Goal: Obtain resource: Obtain resource

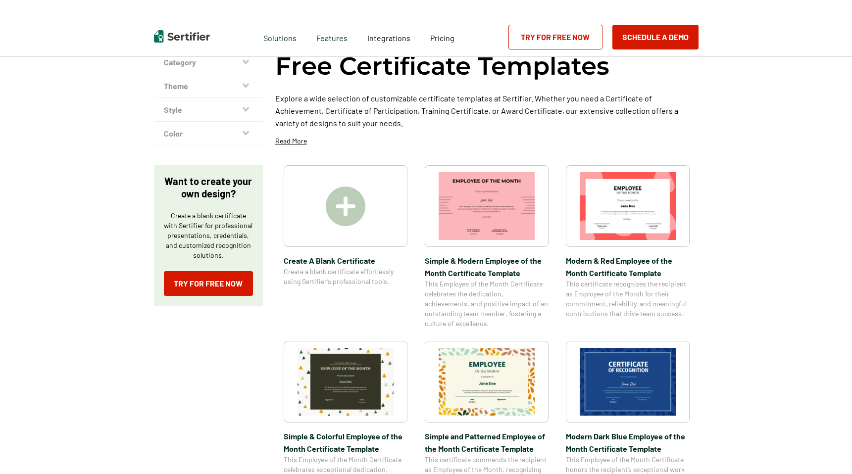
scroll to position [70, 0]
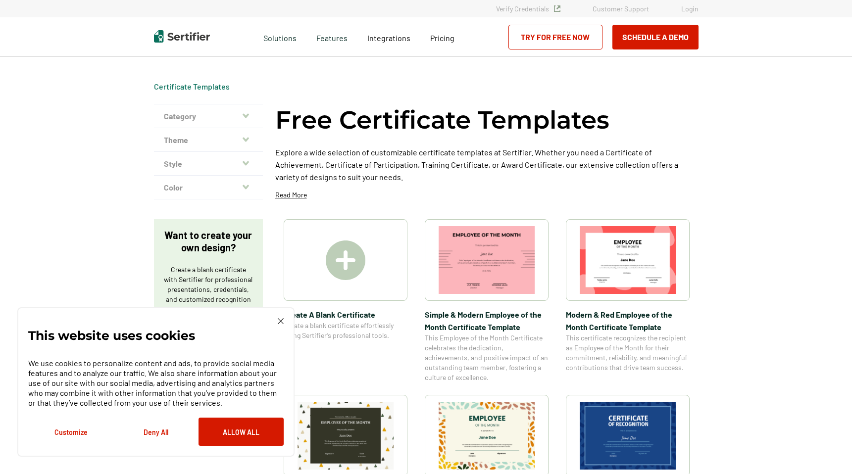
click at [346, 258] on img at bounding box center [346, 261] width 40 height 40
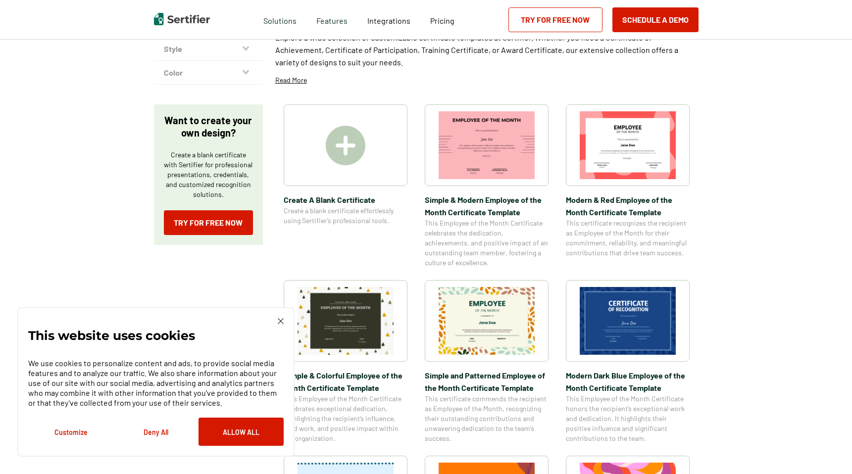
scroll to position [117, 0]
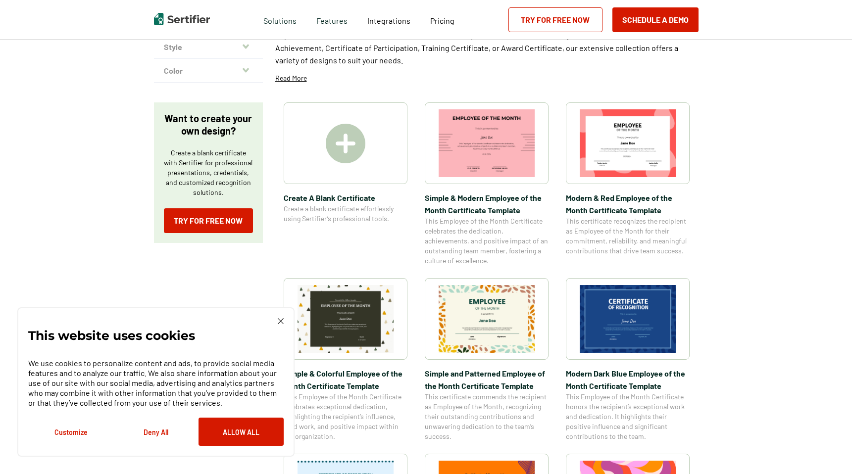
click at [623, 316] on img at bounding box center [628, 319] width 96 height 68
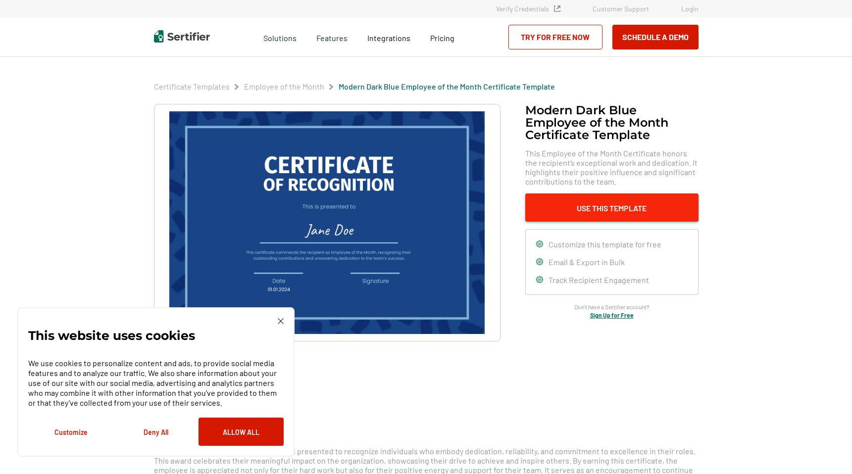
click at [559, 200] on button "Use This Template" at bounding box center [611, 208] width 173 height 28
